Goal: Task Accomplishment & Management: Manage account settings

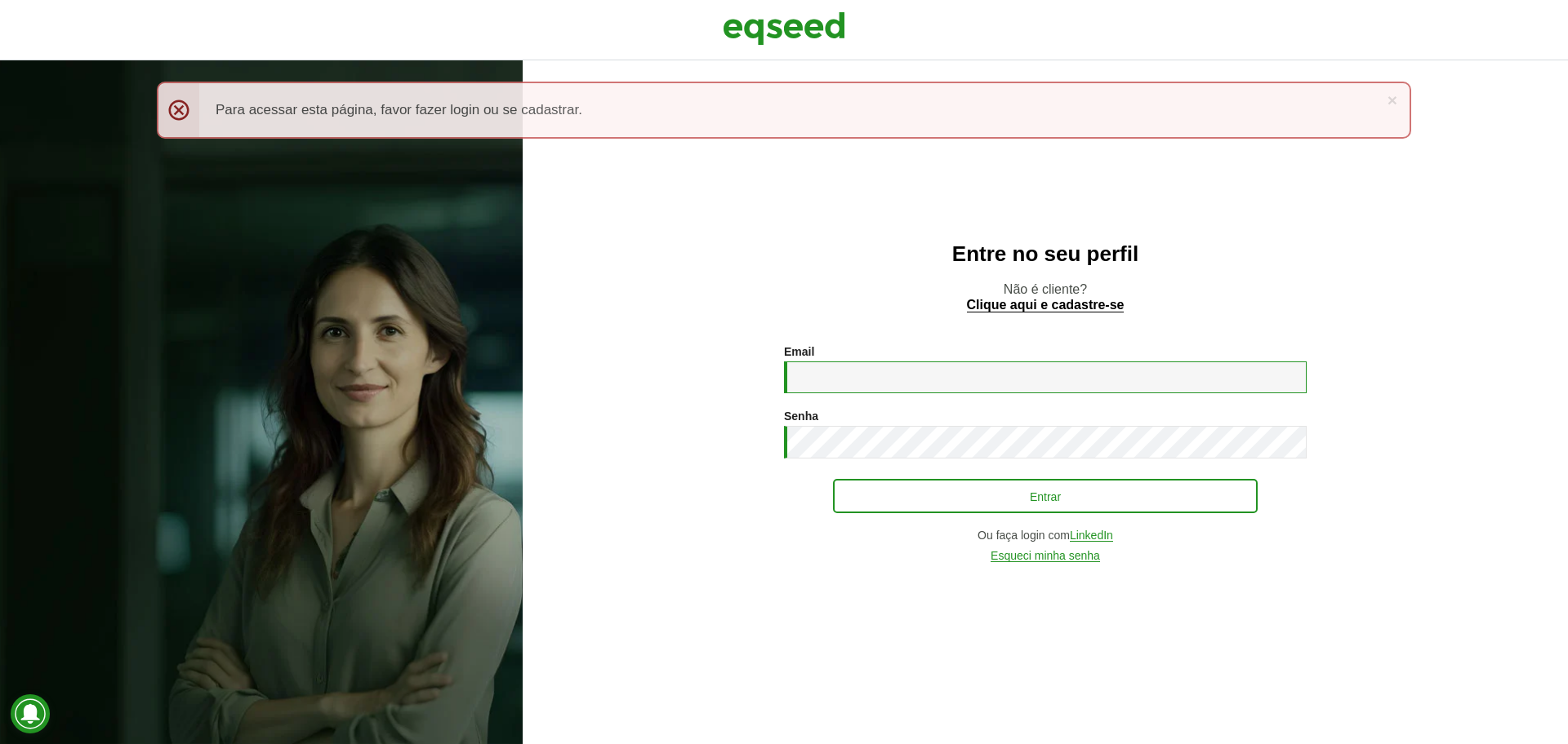
type input "**********"
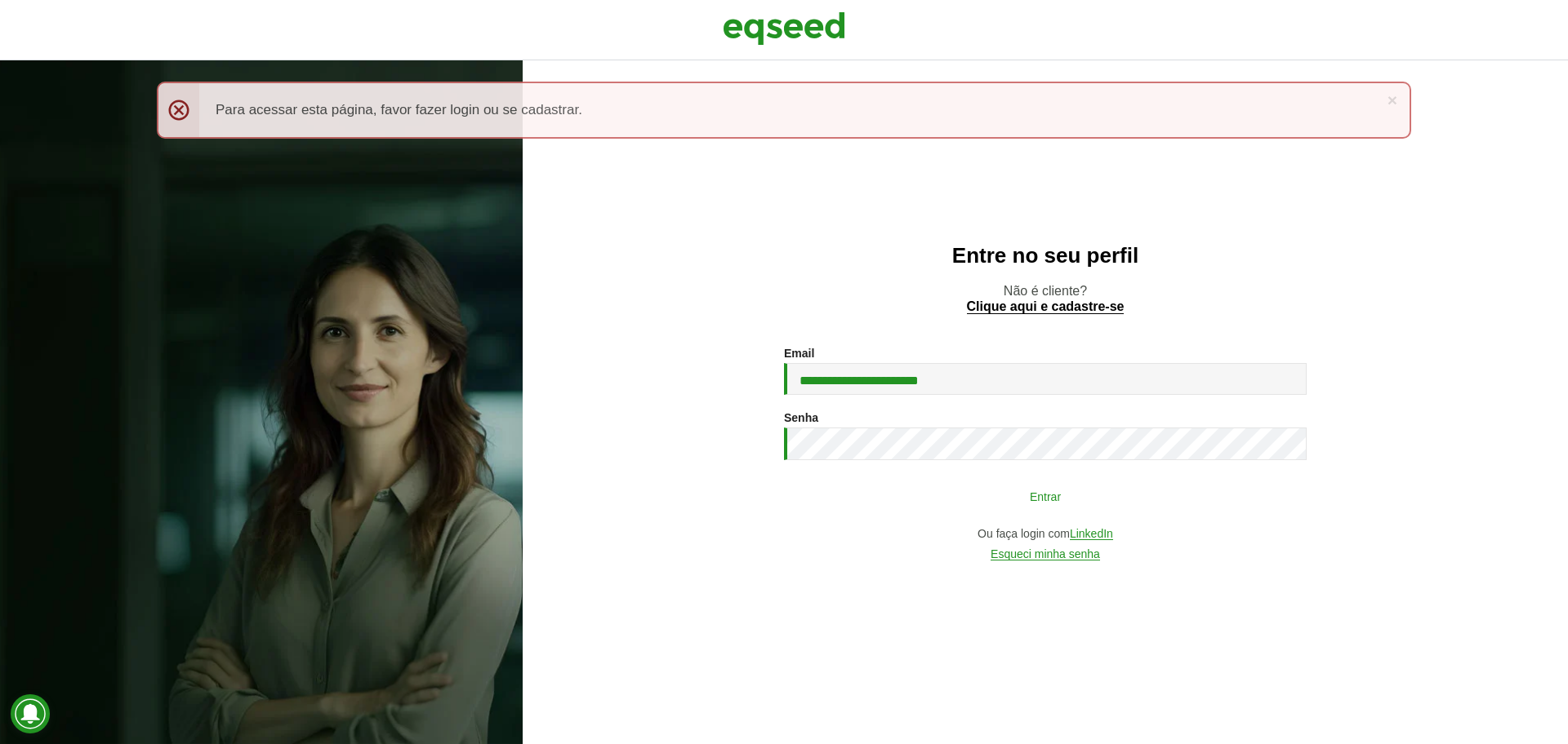
click at [945, 502] on button "Entrar" at bounding box center [1045, 496] width 425 height 31
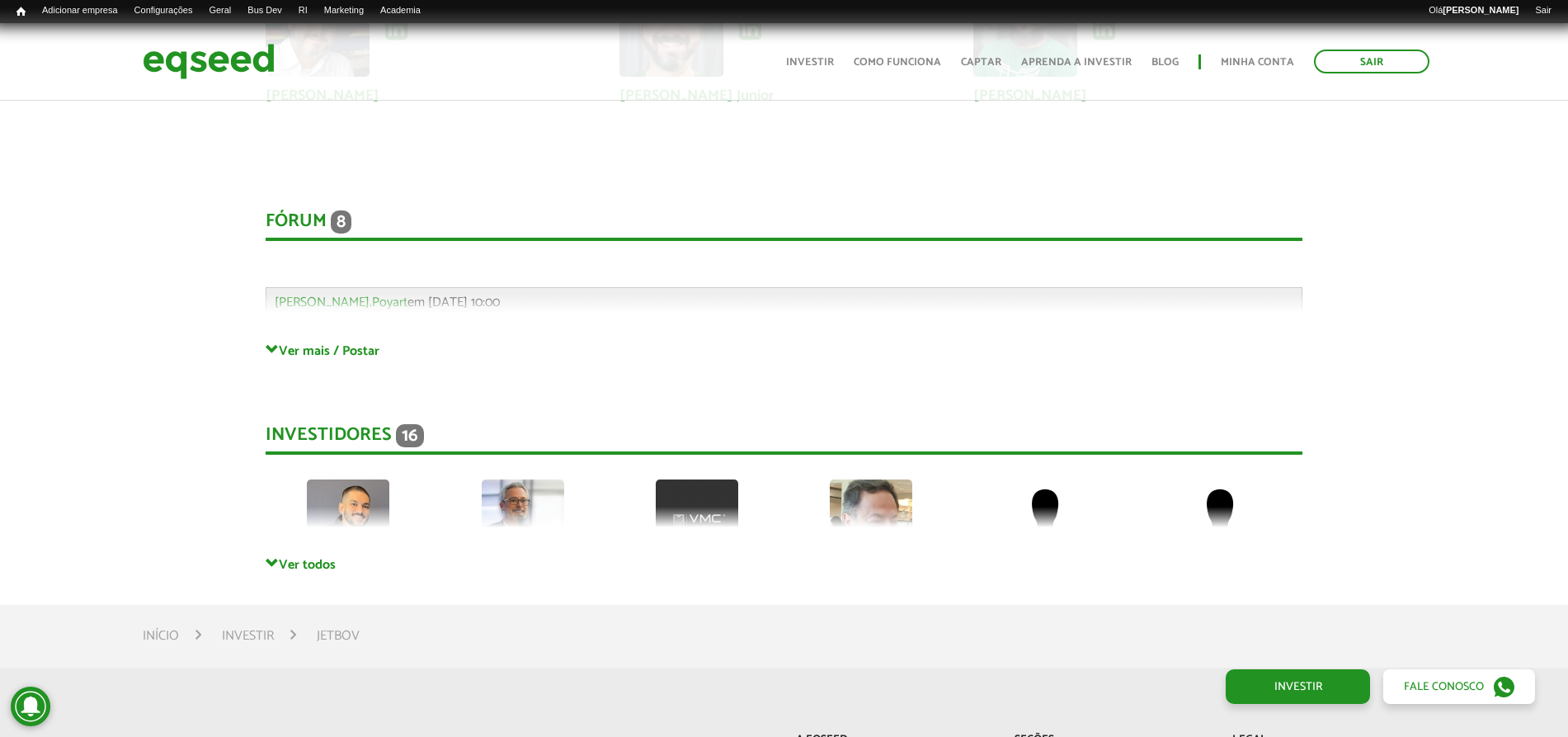
scroll to position [4470, 0]
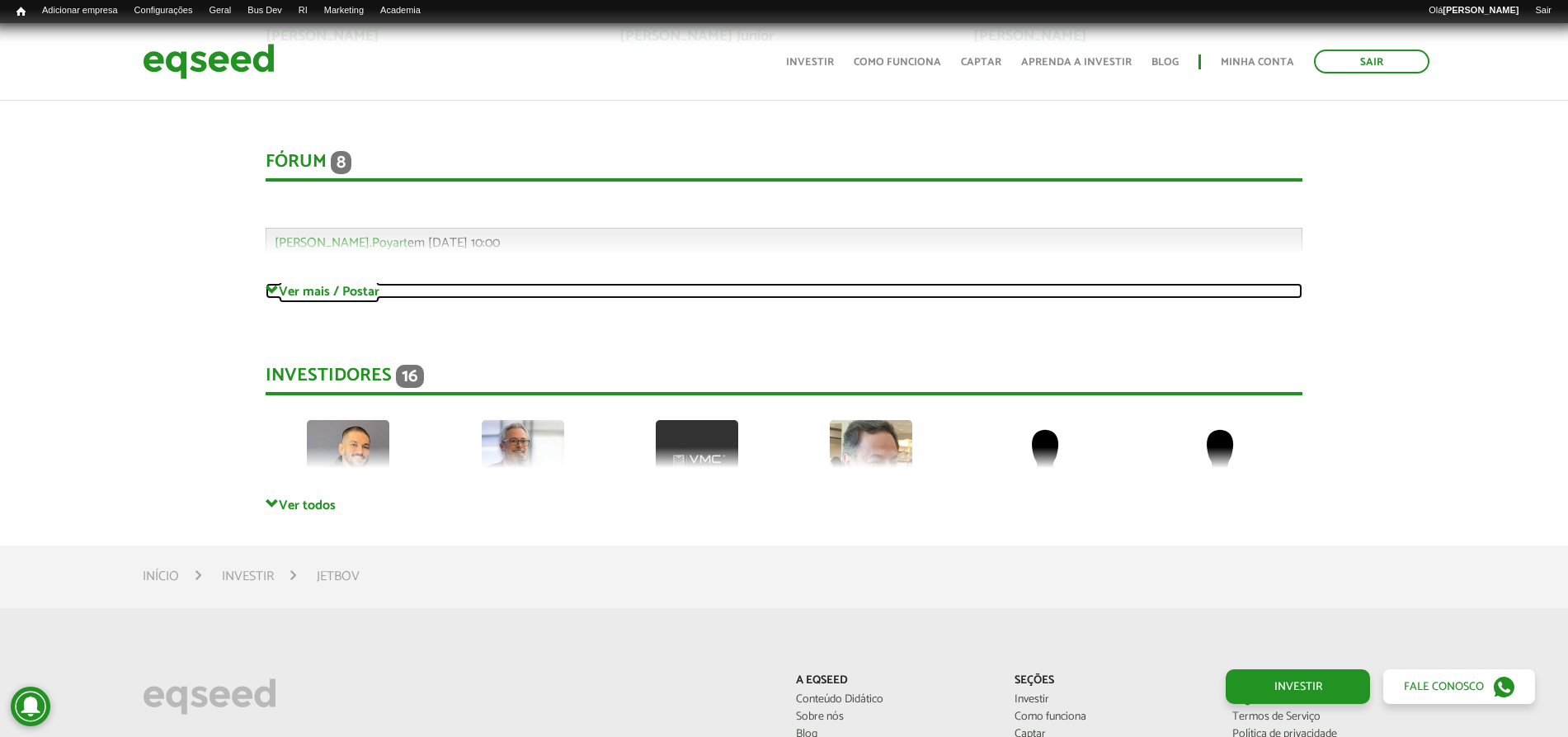
click at [323, 297] on link "Ver mais / Postar" at bounding box center [784, 290] width 1037 height 16
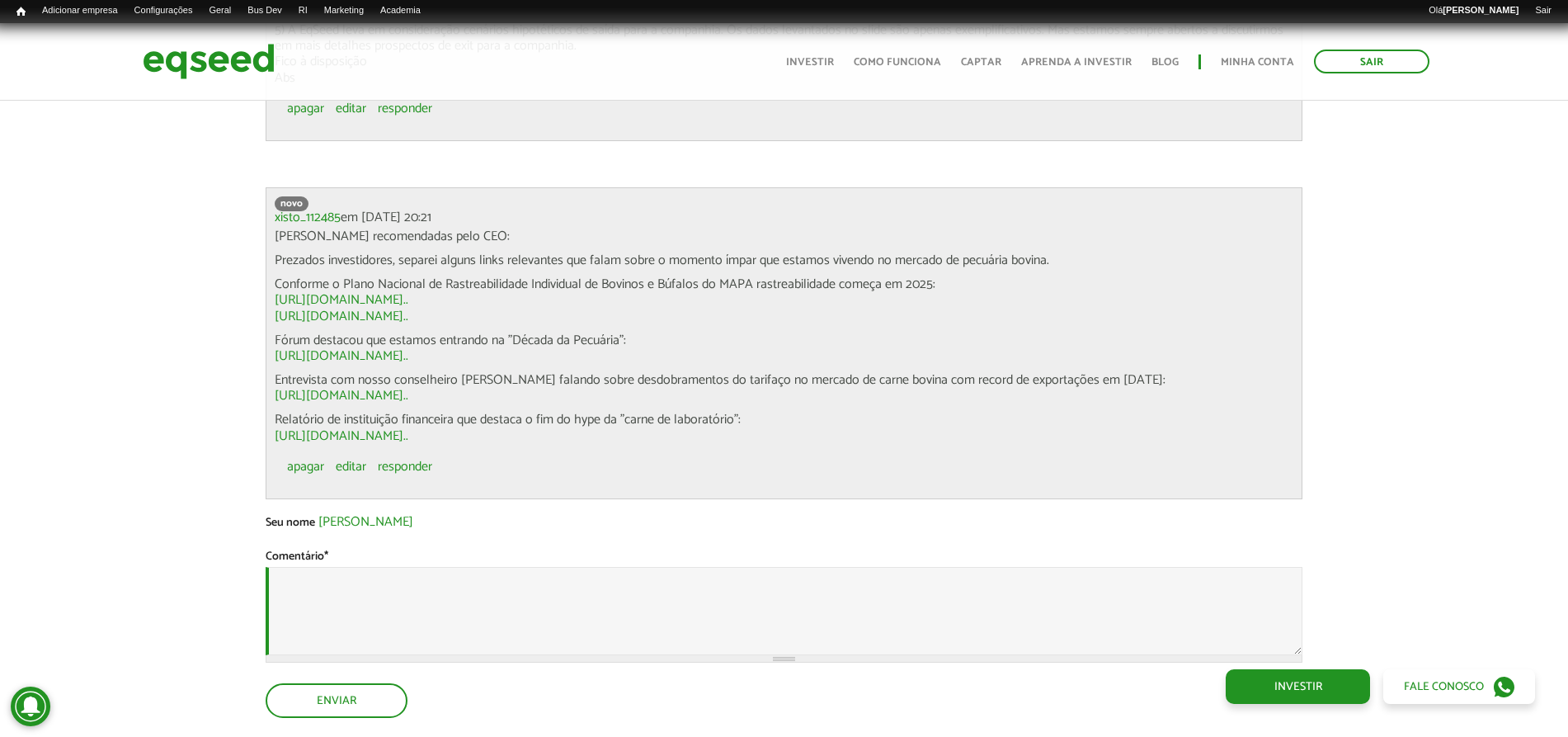
scroll to position [6966, 0]
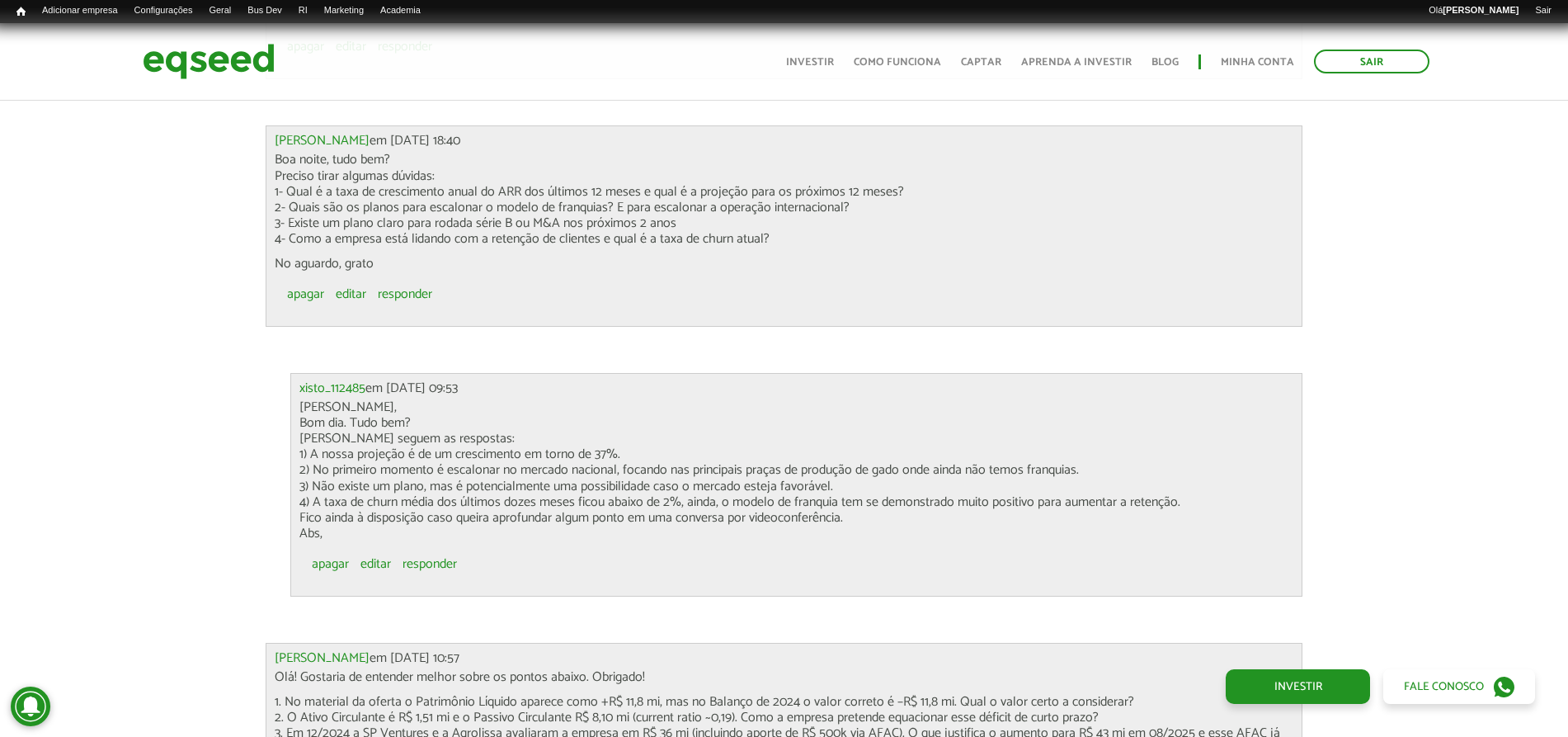
drag, startPoint x: 1578, startPoint y: 401, endPoint x: 1450, endPoint y: 795, distance: 414.3
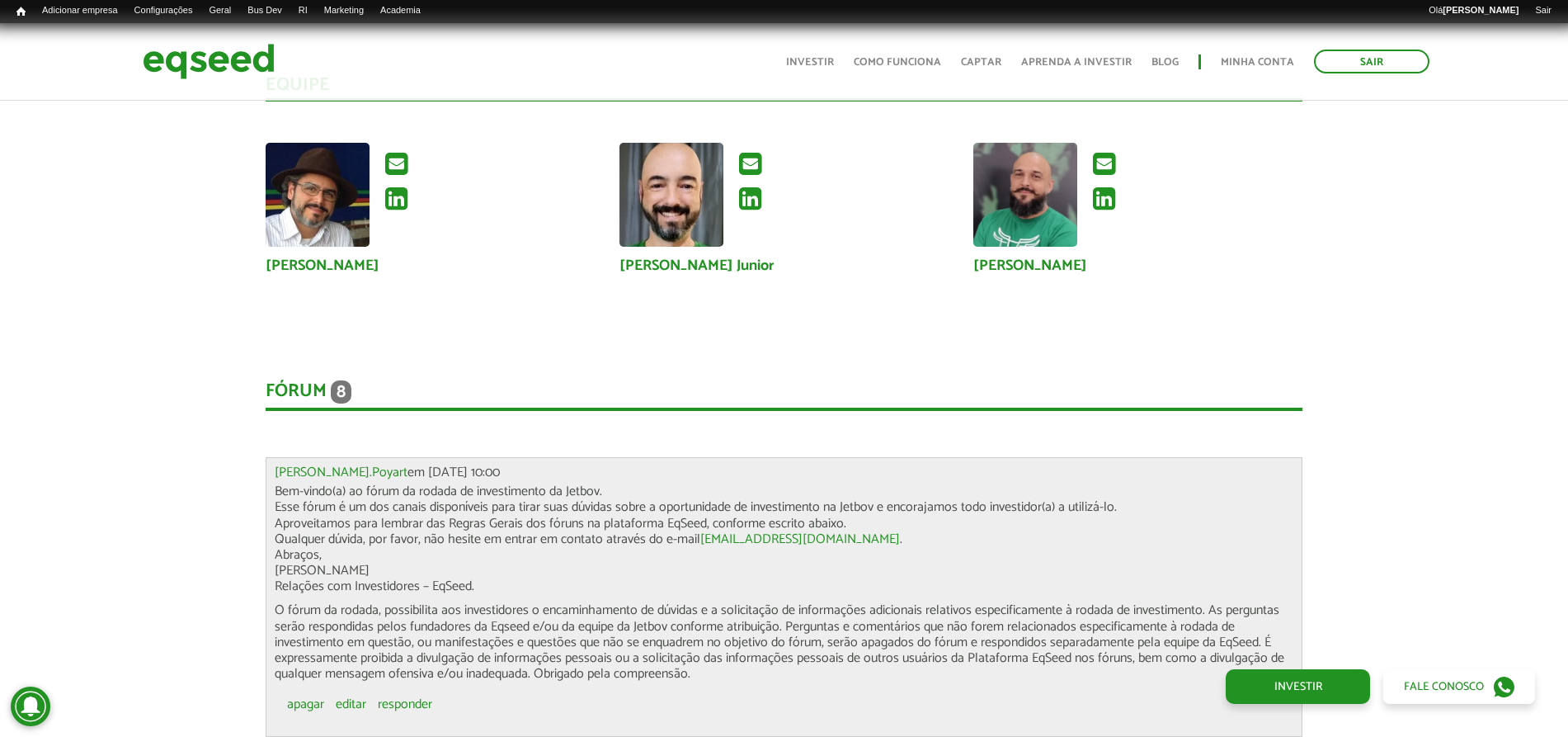
scroll to position [0, 0]
